Goal: Transaction & Acquisition: Purchase product/service

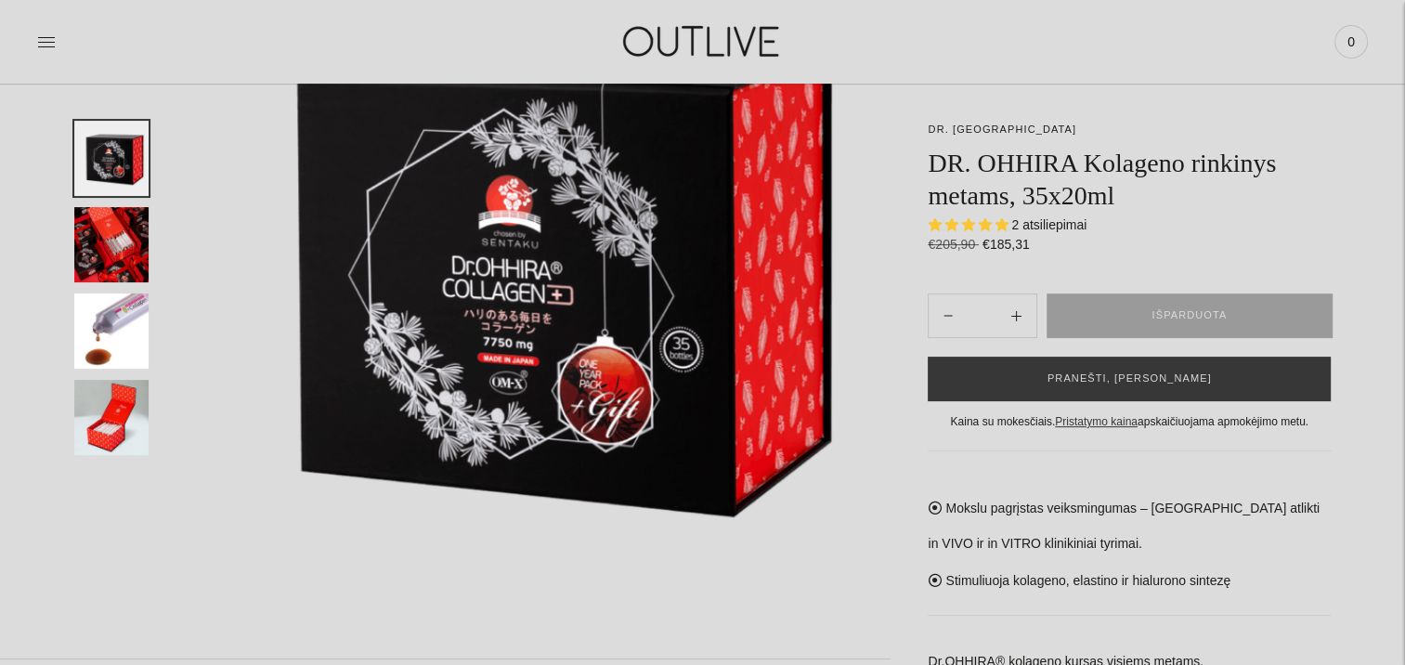
scroll to position [186, 0]
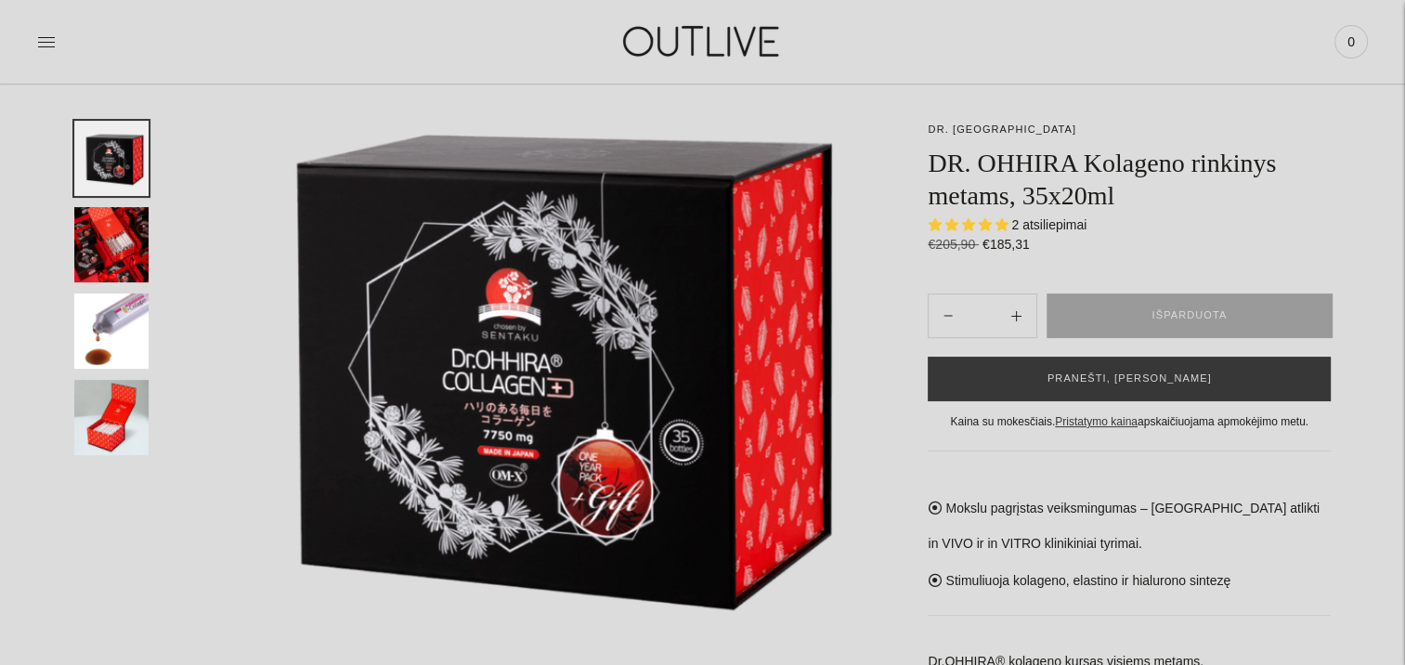
click at [120, 430] on img "Translation missing: en.general.accessibility.image_thumbail" at bounding box center [111, 417] width 74 height 75
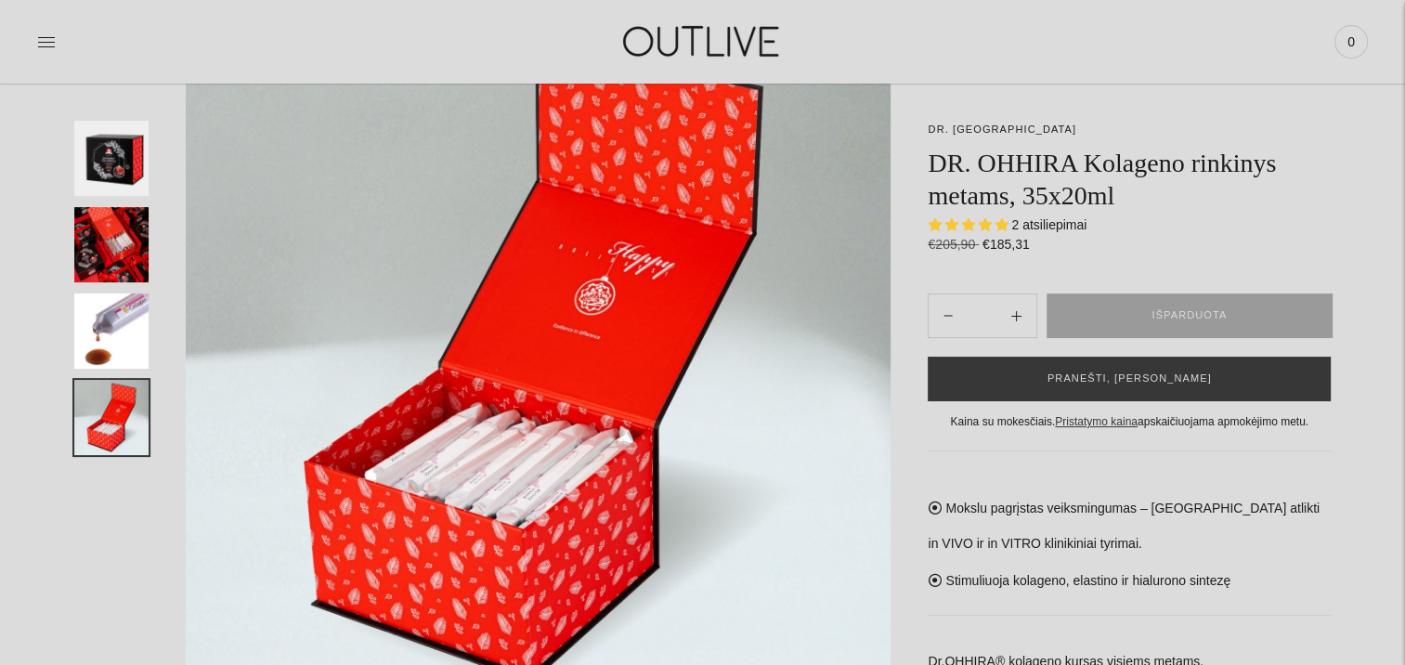
click at [105, 251] on img "Translation missing: en.general.accessibility.image_thumbail" at bounding box center [111, 244] width 74 height 75
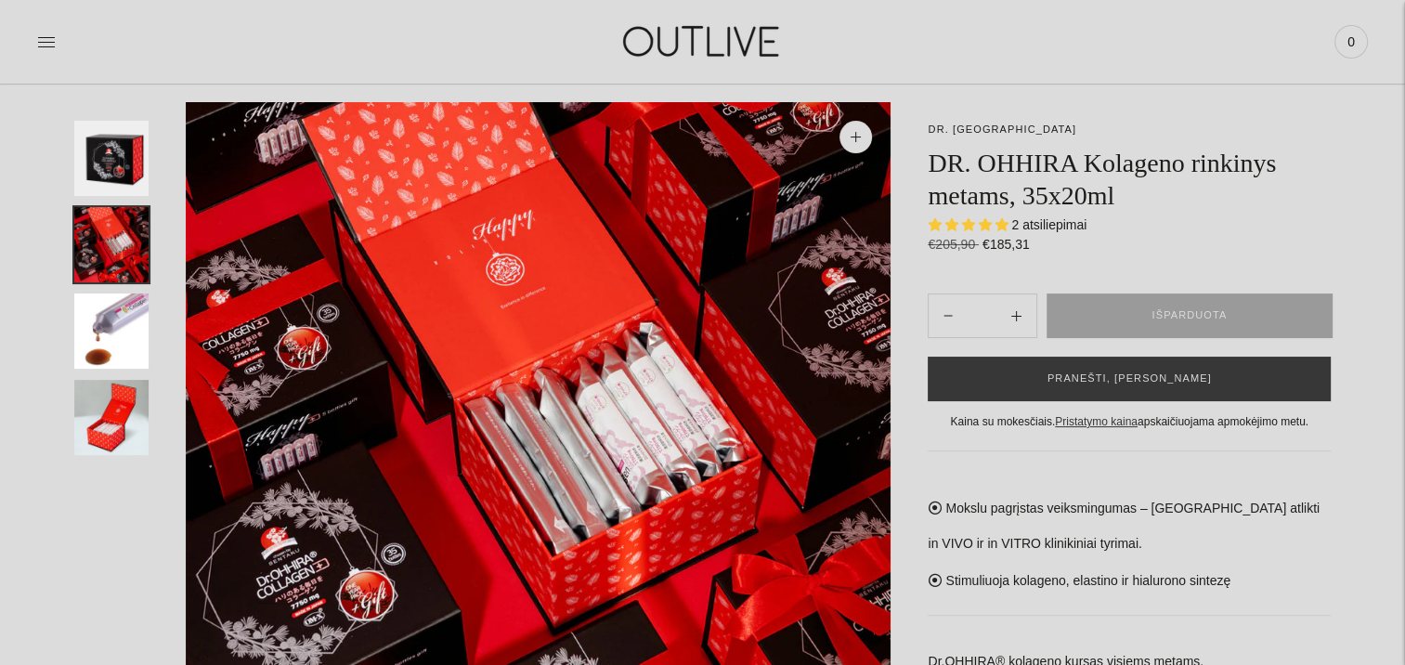
scroll to position [0, 0]
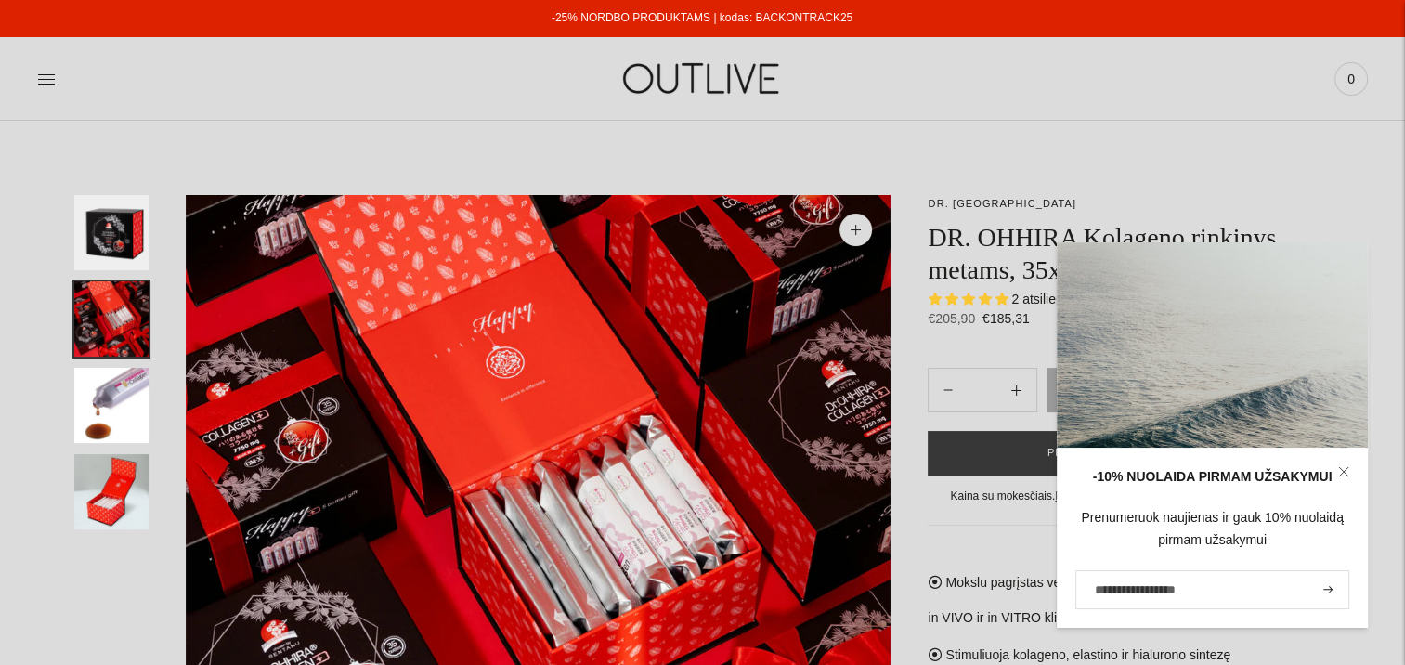
click at [131, 370] on img "Translation missing: en.general.accessibility.image_thumbail" at bounding box center [111, 405] width 74 height 75
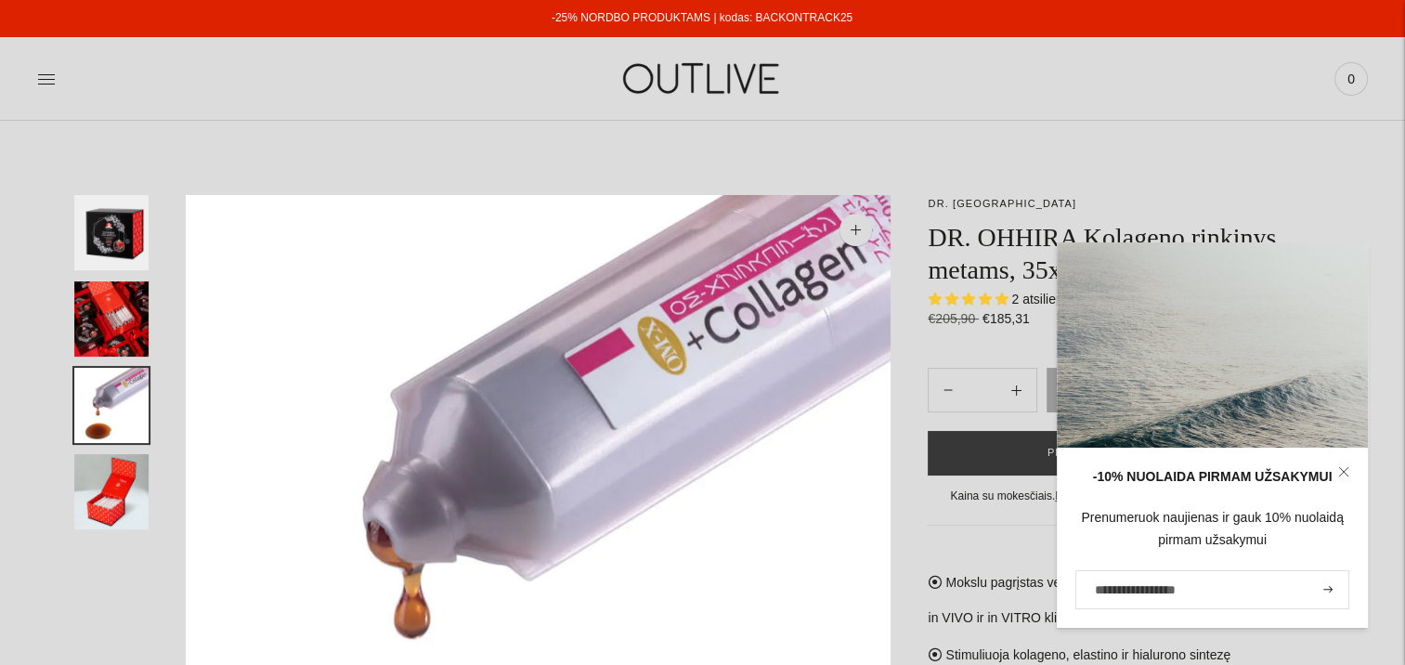
click at [1341, 475] on icon at bounding box center [1343, 471] width 11 height 11
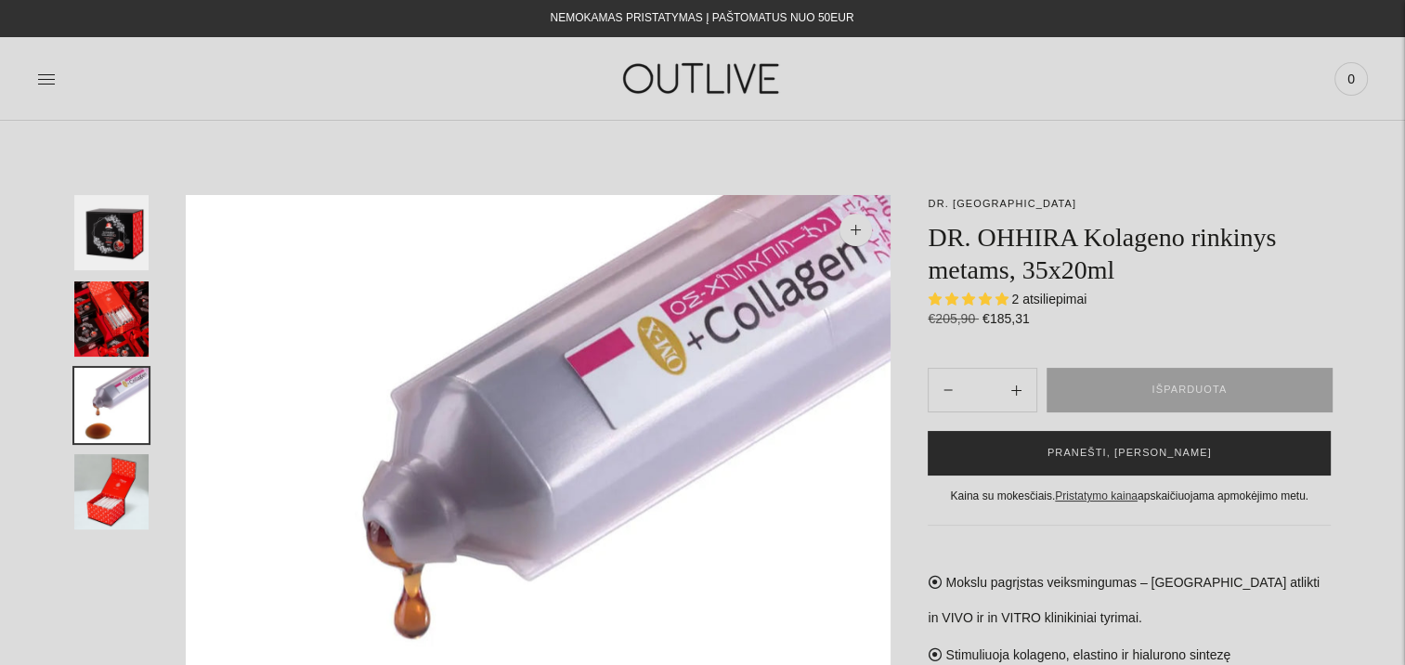
click at [1099, 456] on button "PRANEŠTI, [PERSON_NAME]" at bounding box center [1129, 453] width 403 height 45
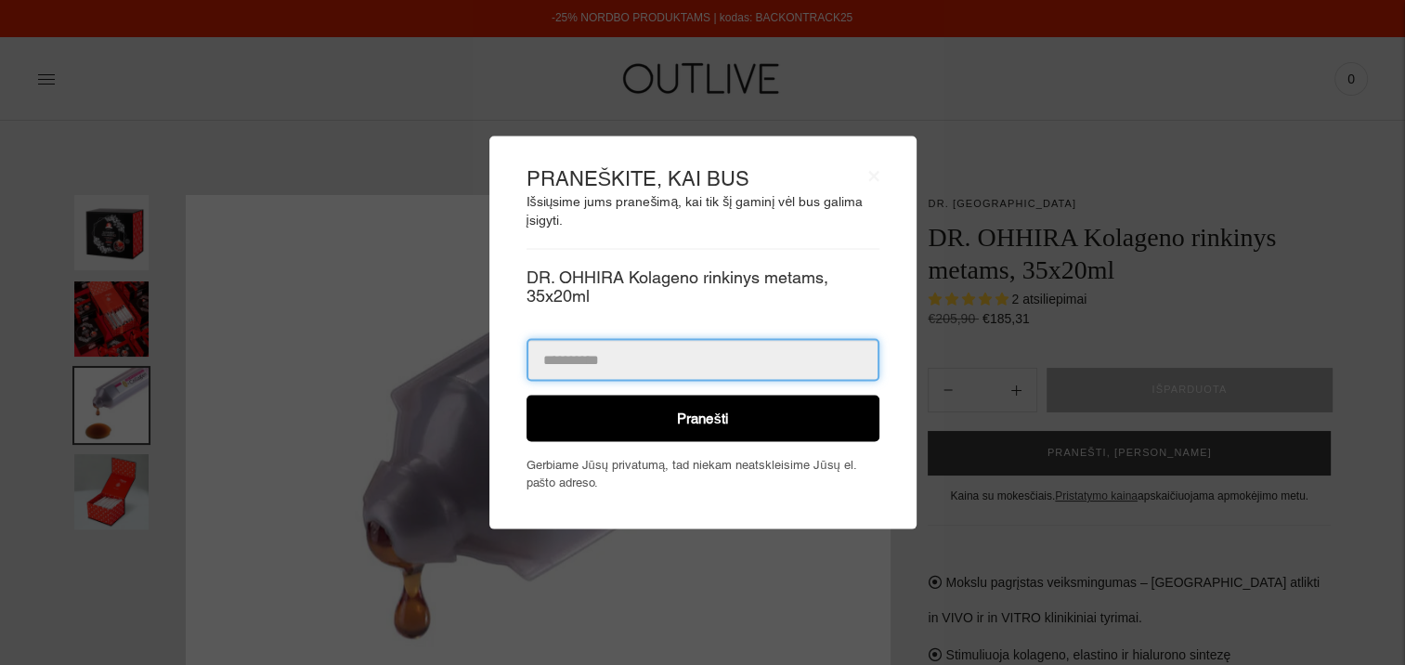
click at [577, 365] on input "email" at bounding box center [702, 360] width 353 height 43
type input "*"
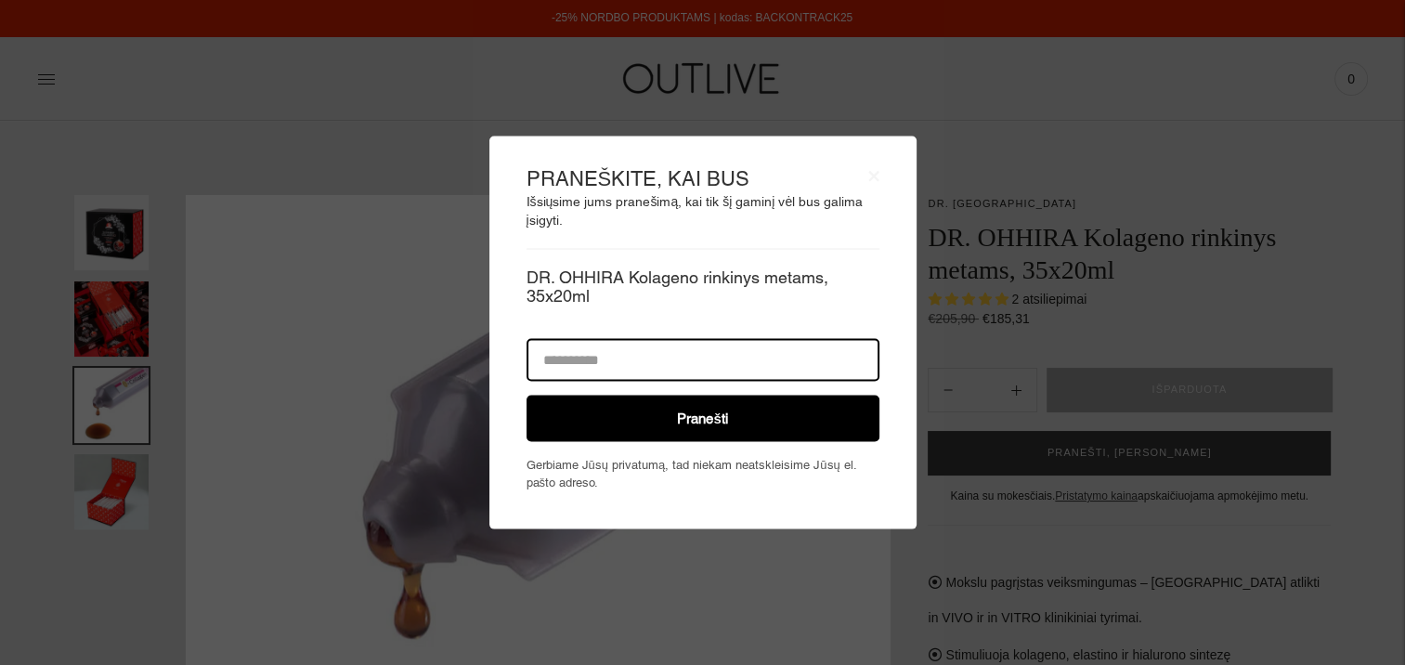
click at [1228, 140] on body "**********" at bounding box center [702, 332] width 1405 height 665
